Goal: Information Seeking & Learning: Learn about a topic

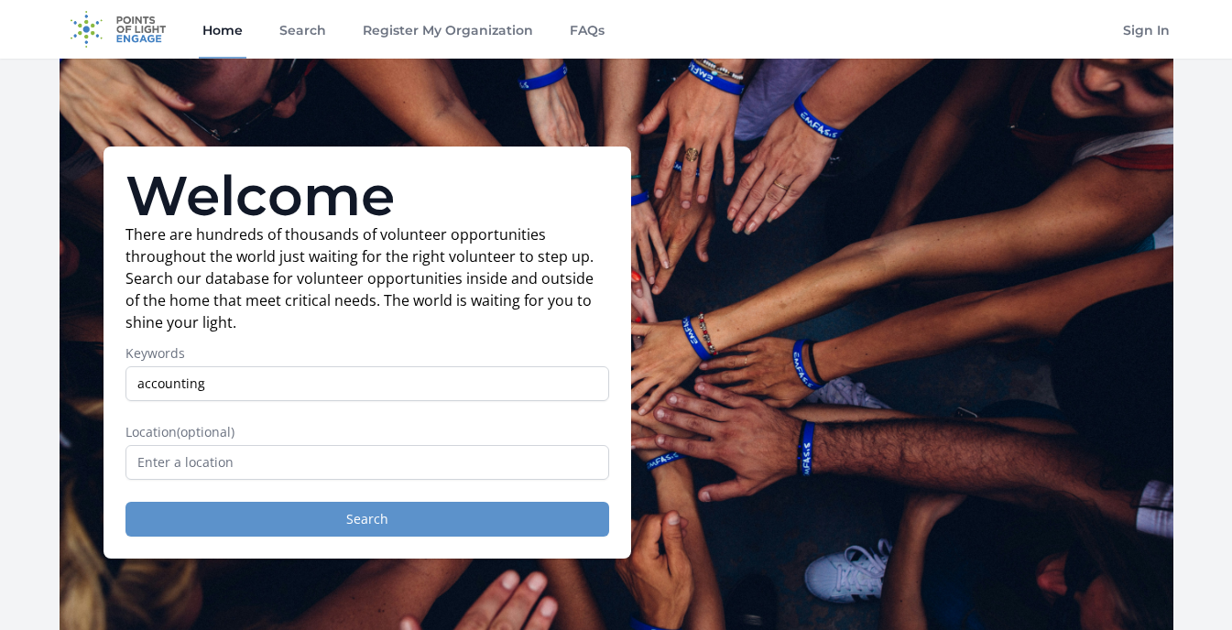
type input "accounting"
click at [389, 525] on button "Search" at bounding box center [368, 519] width 484 height 35
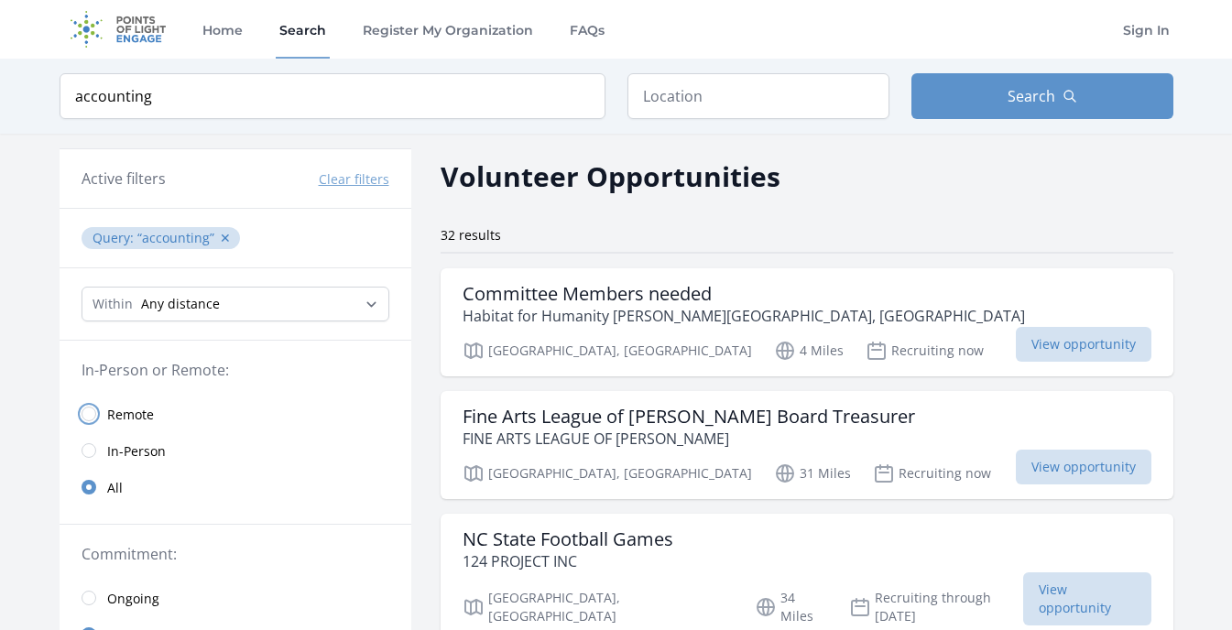
click at [90, 415] on input "radio" at bounding box center [89, 414] width 15 height 15
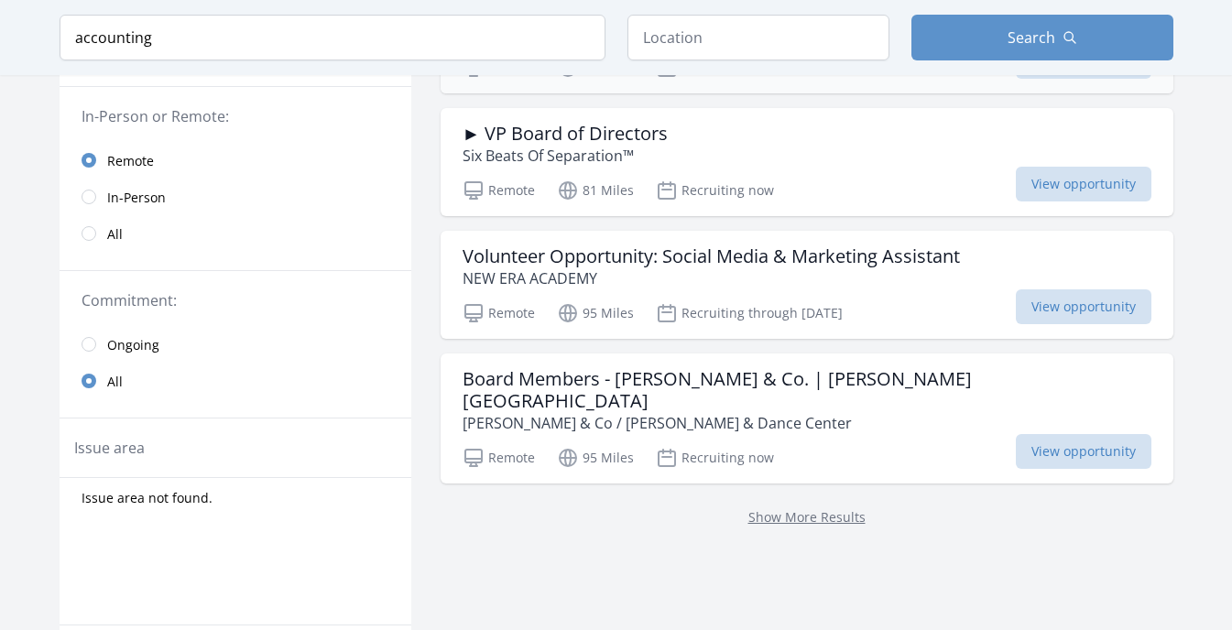
scroll to position [298, 0]
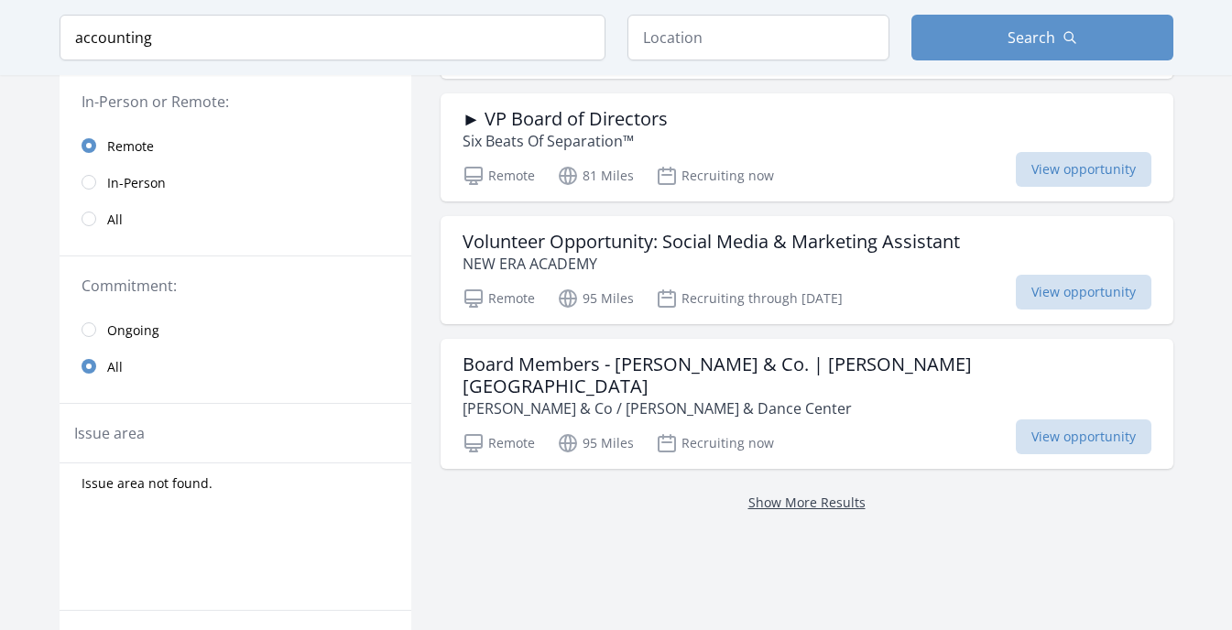
click at [759, 494] on link "Show More Results" at bounding box center [807, 502] width 117 height 17
click at [752, 494] on link "Show More Results" at bounding box center [807, 502] width 117 height 17
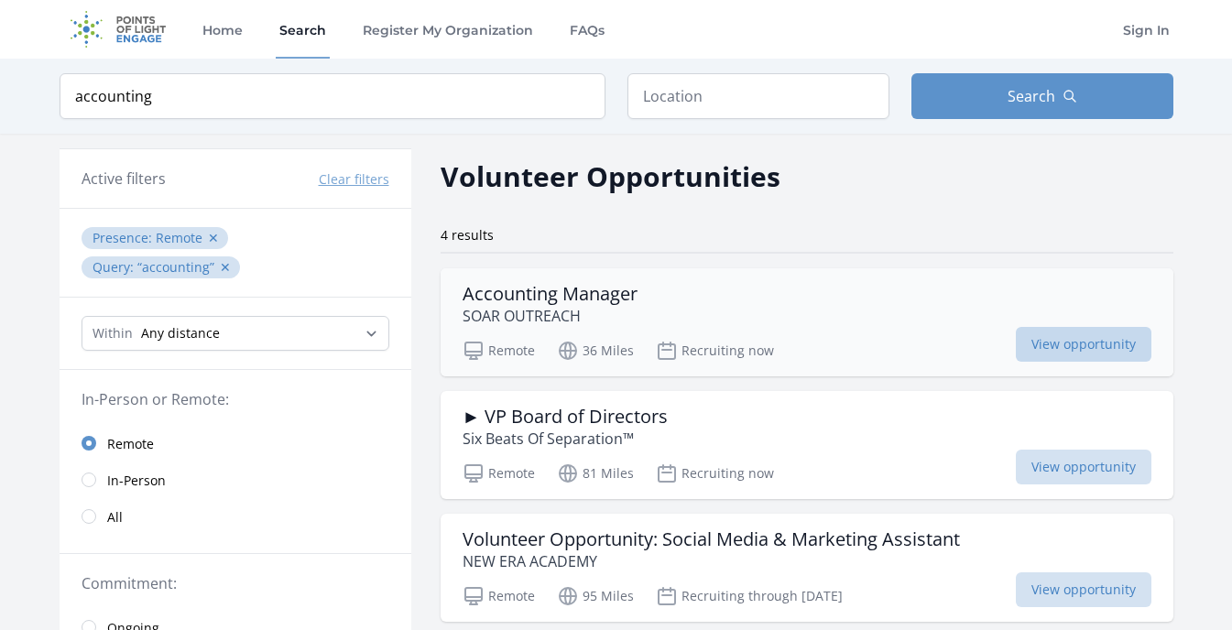
click at [1049, 338] on span "View opportunity" at bounding box center [1084, 344] width 136 height 35
click at [176, 86] on input "accounting" at bounding box center [333, 96] width 546 height 46
click at [581, 97] on input "accounting" at bounding box center [333, 96] width 546 height 46
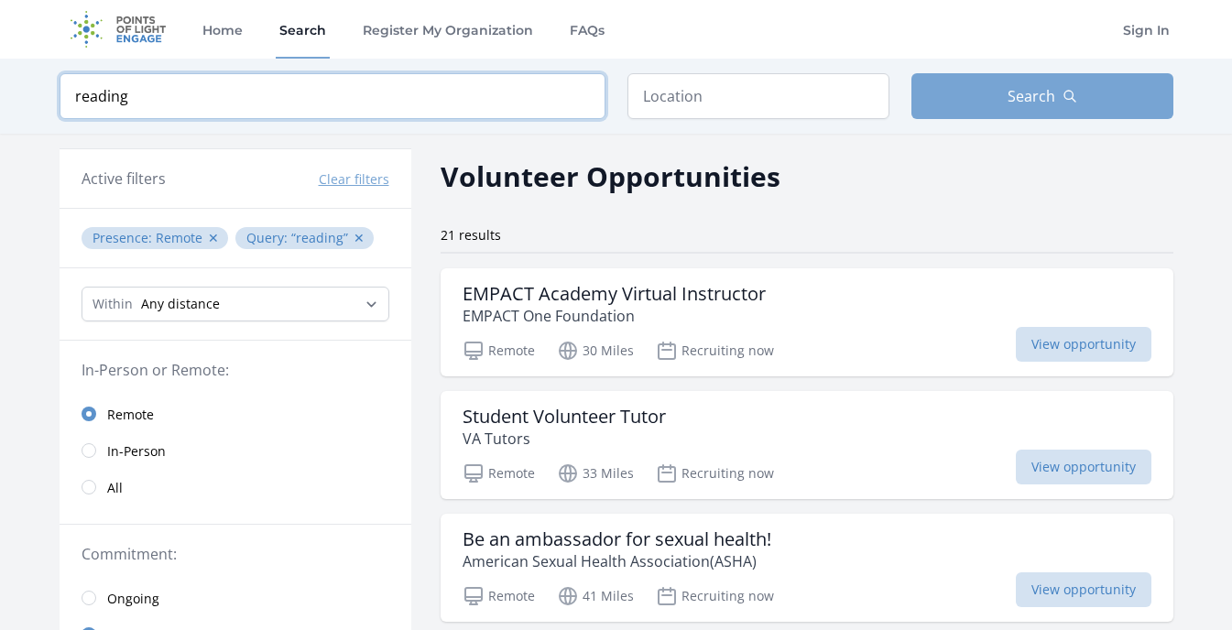
type input "reading"
click at [1084, 83] on button "Search" at bounding box center [1043, 96] width 262 height 46
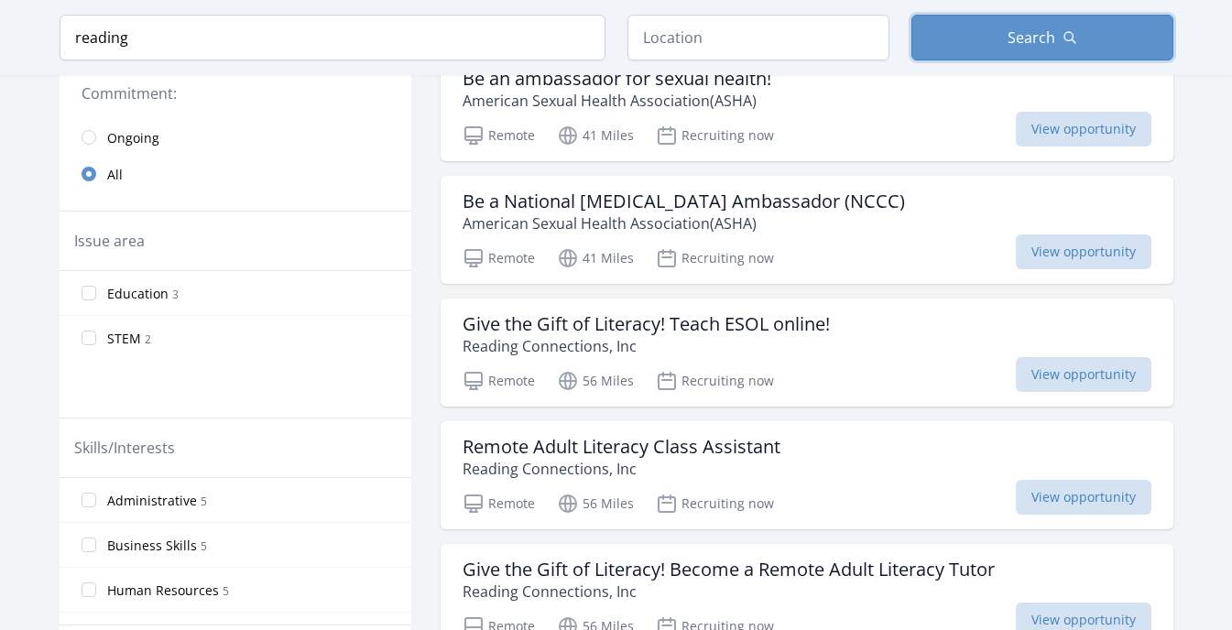
scroll to position [463, 0]
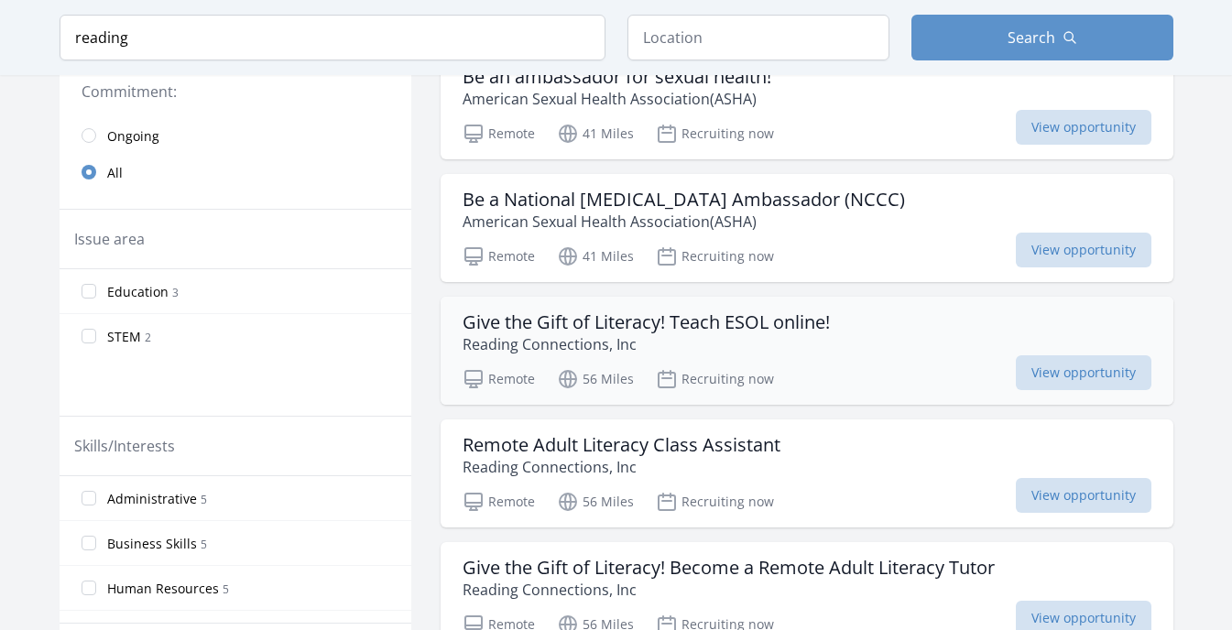
click at [835, 337] on div "Give the Gift of Literacy! Teach ESOL online! Reading Connections, Inc" at bounding box center [807, 334] width 689 height 44
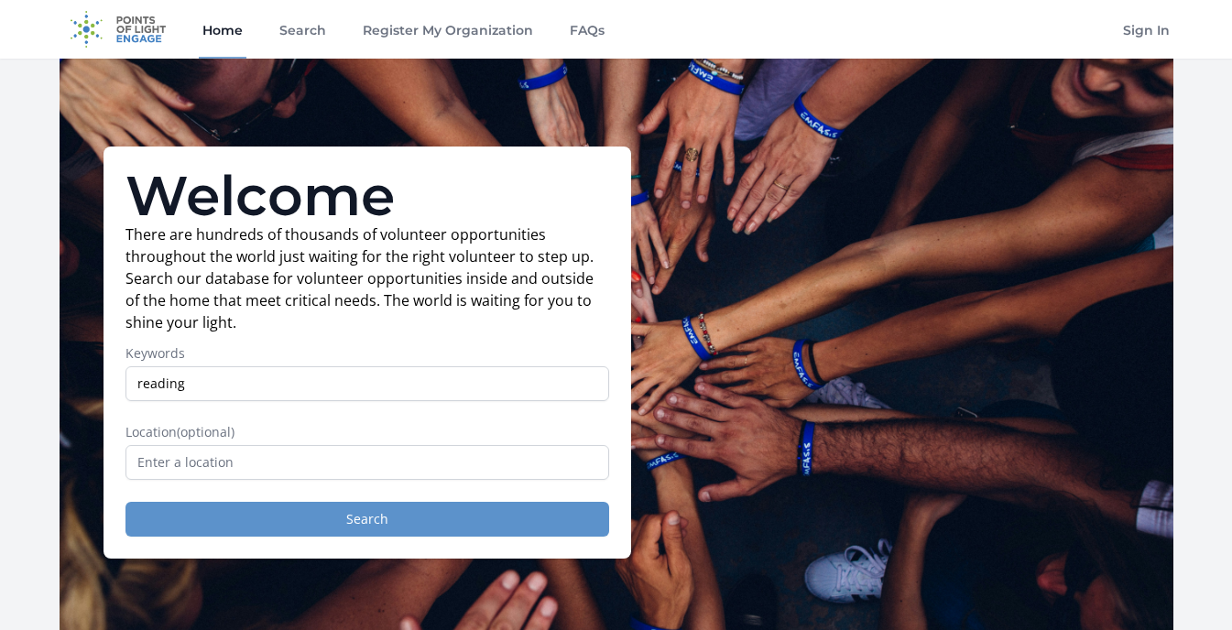
type input "reading"
click at [389, 531] on button "Search" at bounding box center [368, 519] width 484 height 35
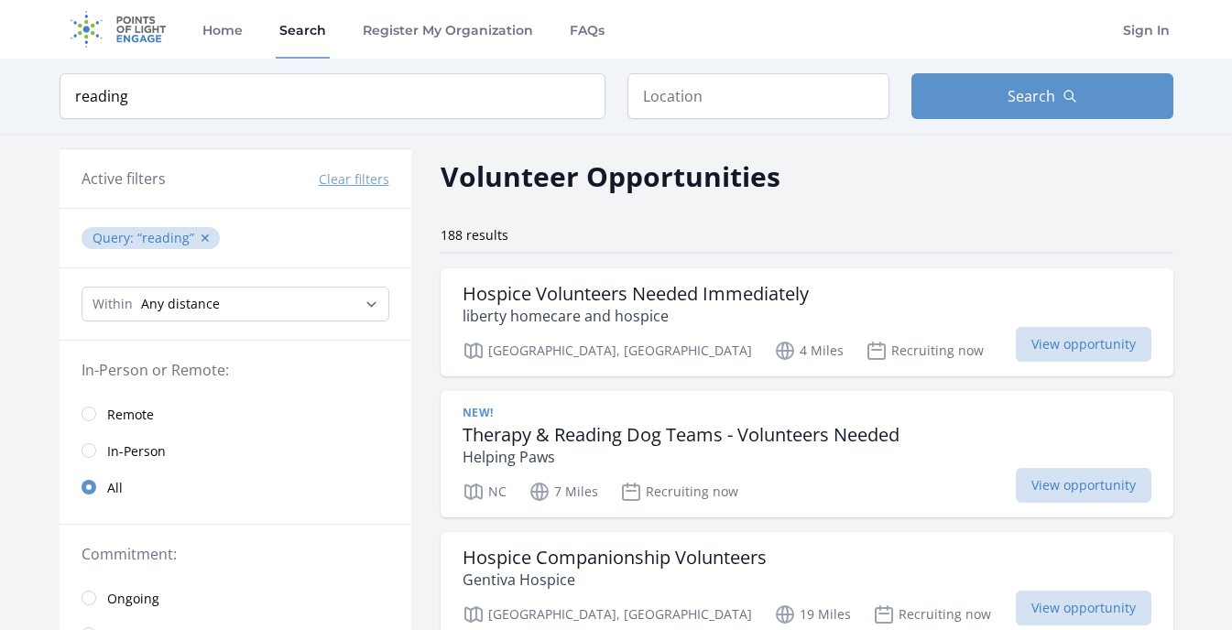
click at [90, 403] on link "Remote" at bounding box center [236, 414] width 352 height 37
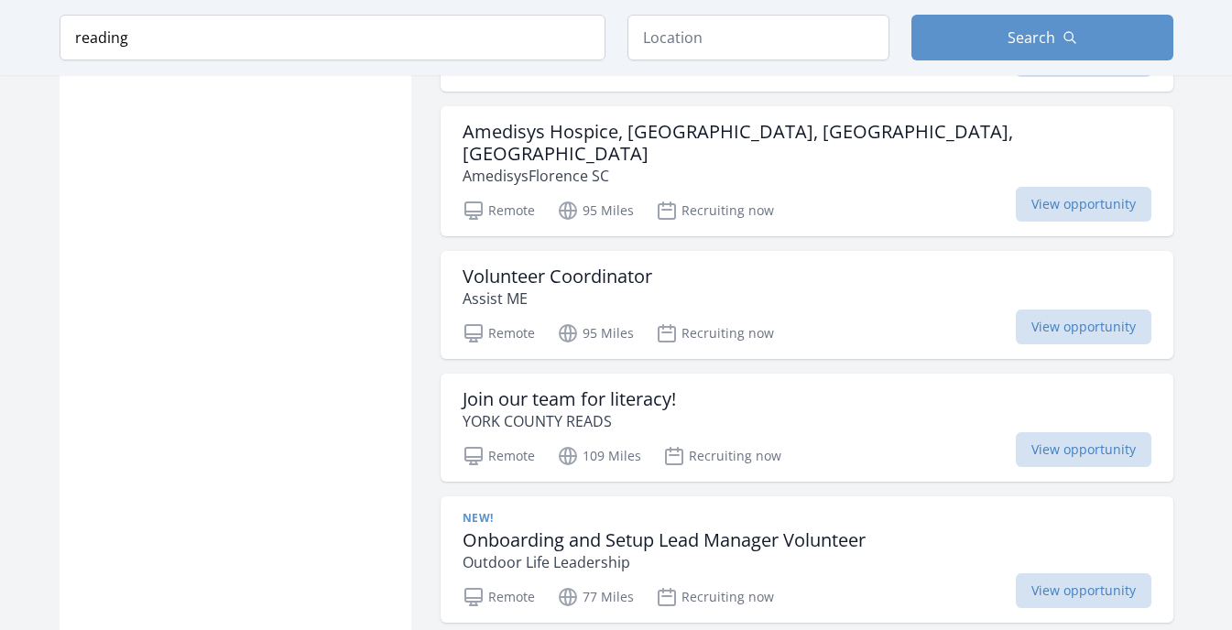
scroll to position [2092, 0]
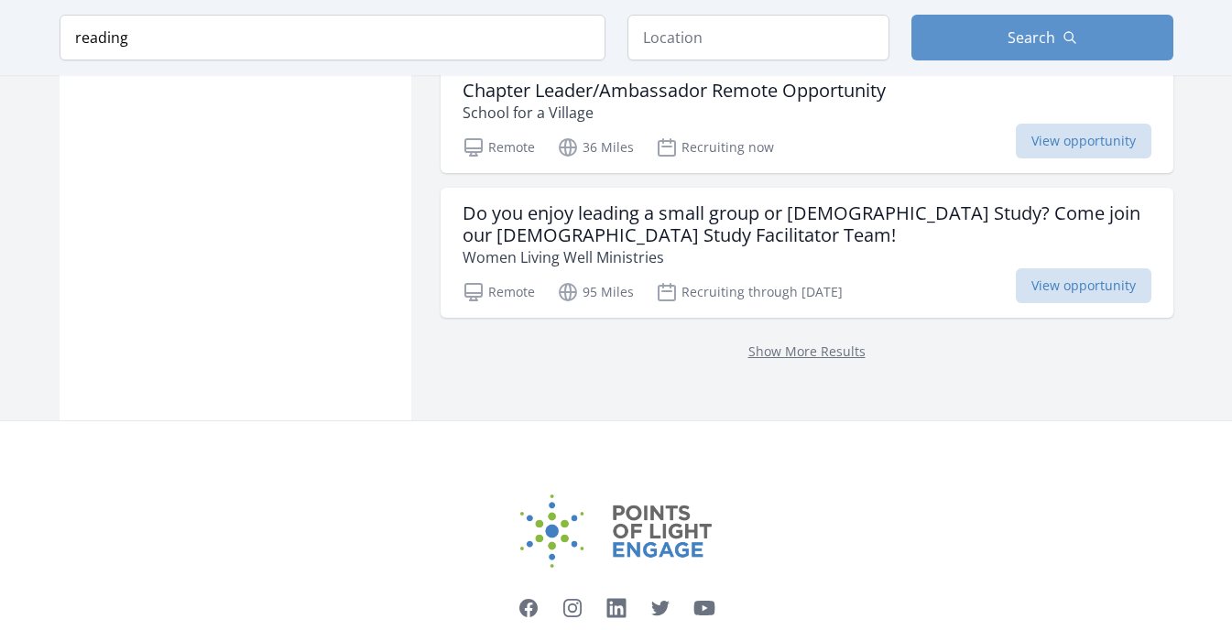
scroll to position [2657, 0]
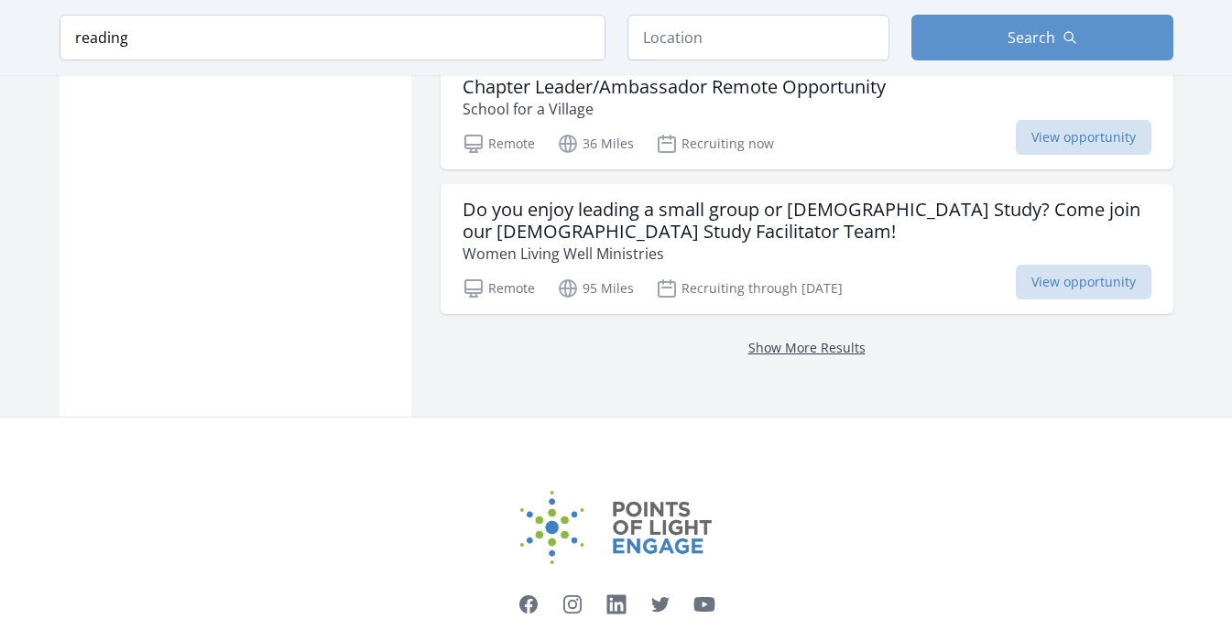
click at [795, 339] on link "Show More Results" at bounding box center [807, 347] width 117 height 17
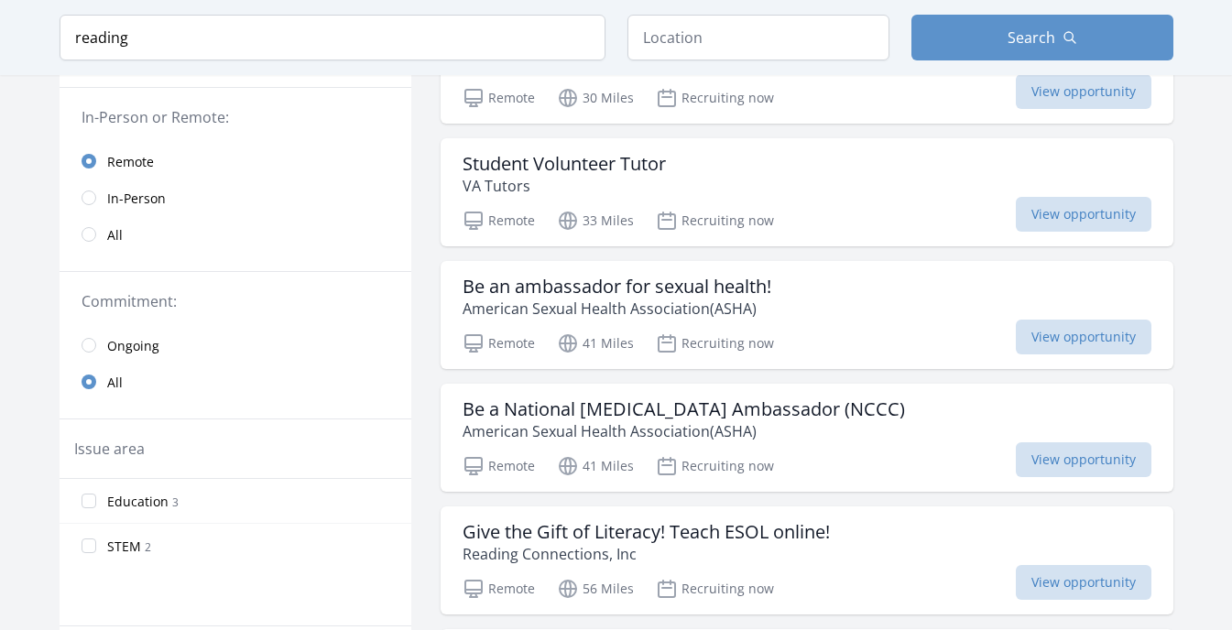
scroll to position [248, 0]
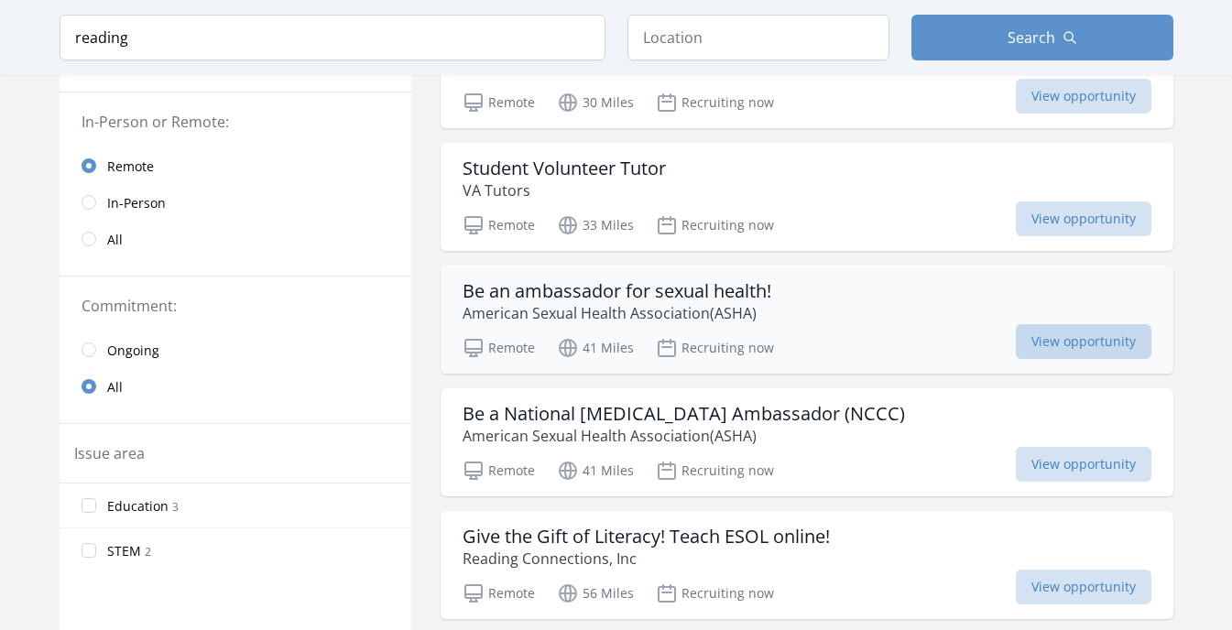
click at [1042, 345] on span "View opportunity" at bounding box center [1084, 341] width 136 height 35
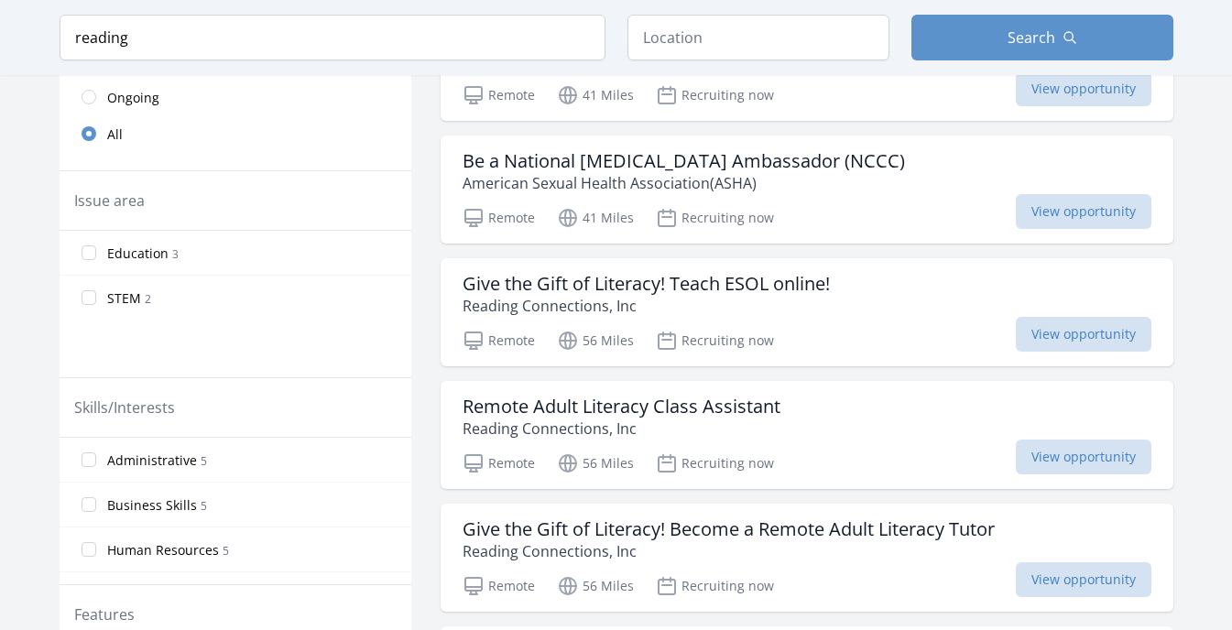
scroll to position [503, 0]
